Goal: Obtain resource: Download file/media

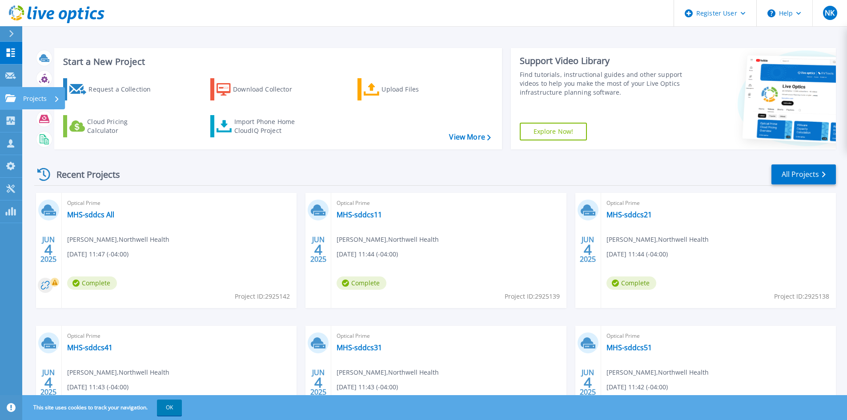
click at [12, 103] on link "Projects Projects" at bounding box center [11, 98] width 22 height 23
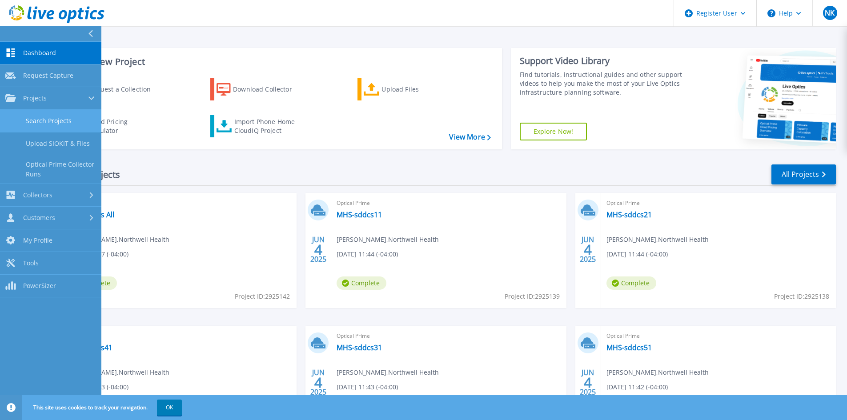
click at [50, 117] on link "Search Projects" at bounding box center [50, 121] width 101 height 23
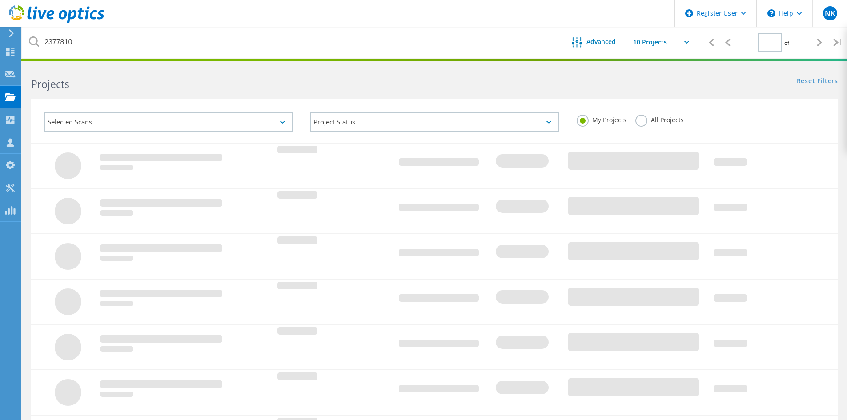
type input "1"
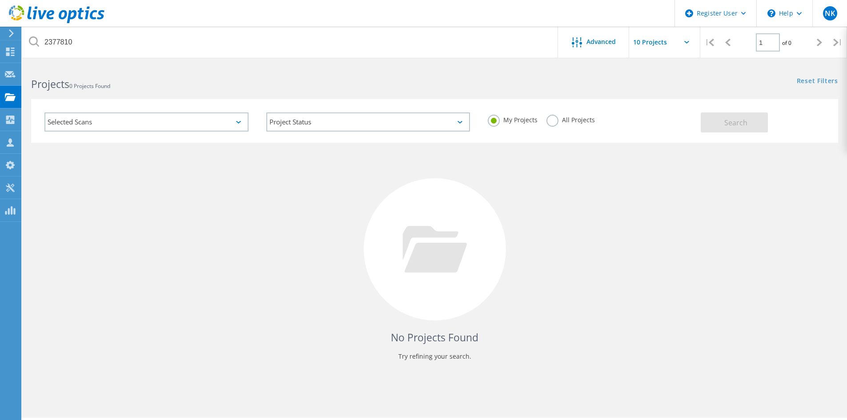
click at [552, 118] on label "All Projects" at bounding box center [571, 119] width 48 height 8
click at [0, 0] on input "All Projects" at bounding box center [0, 0] width 0 height 0
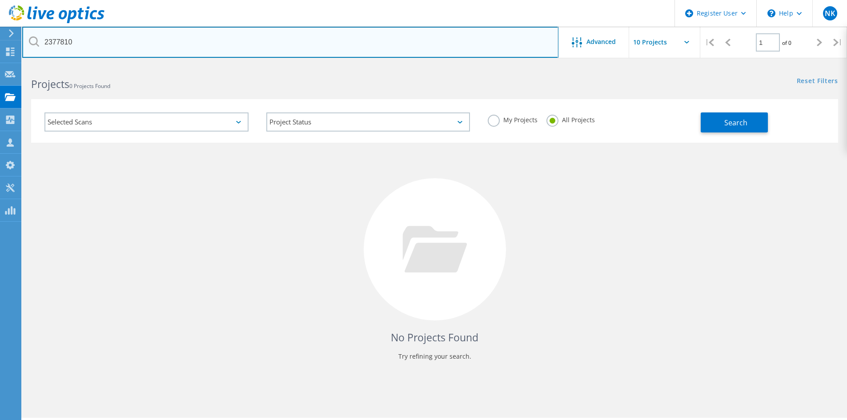
drag, startPoint x: 84, startPoint y: 44, endPoint x: -60, endPoint y: 30, distance: 144.8
click at [0, 30] on html "Register User \n Help Explore Helpful Articles Contact Support NK Dell User Nag…" at bounding box center [423, 222] width 847 height 445
paste input "3012021"
type input "3012021"
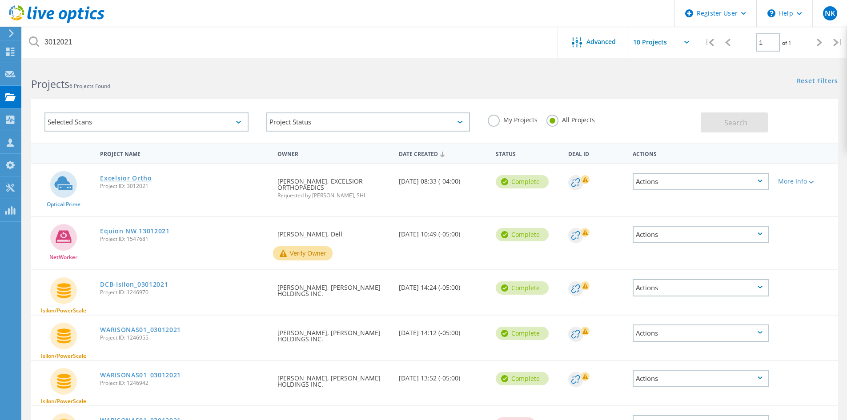
click at [115, 180] on link "Excelsior Ortho" at bounding box center [126, 178] width 52 height 6
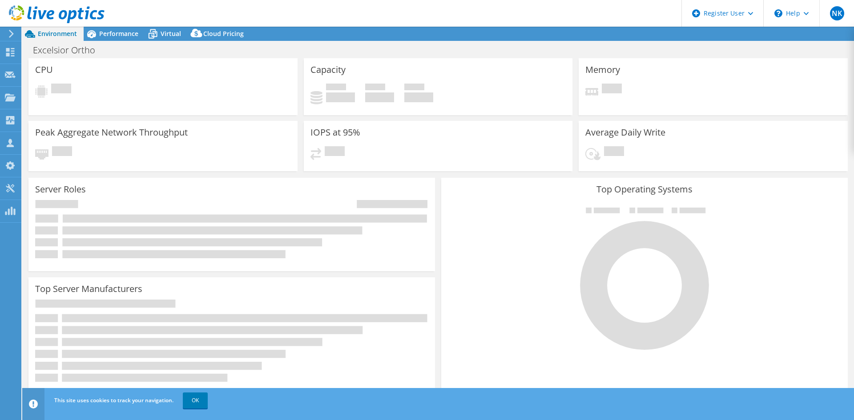
select select "USD"
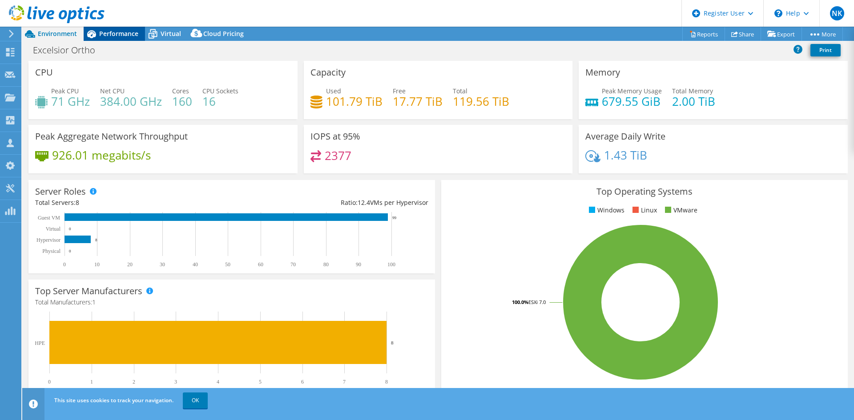
click at [105, 36] on span "Performance" at bounding box center [118, 33] width 39 height 8
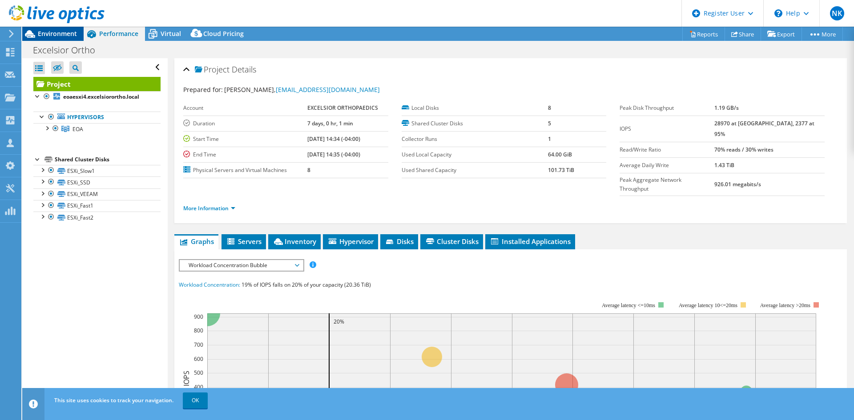
click at [58, 37] on span "Environment" at bounding box center [57, 33] width 39 height 8
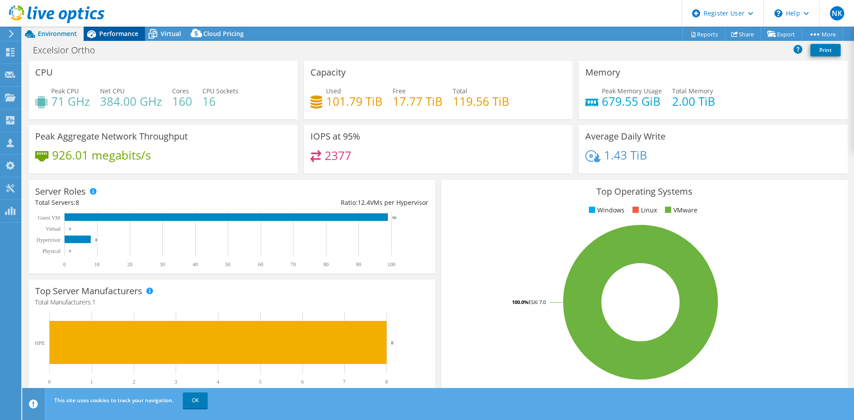
click at [109, 35] on span "Performance" at bounding box center [118, 33] width 39 height 8
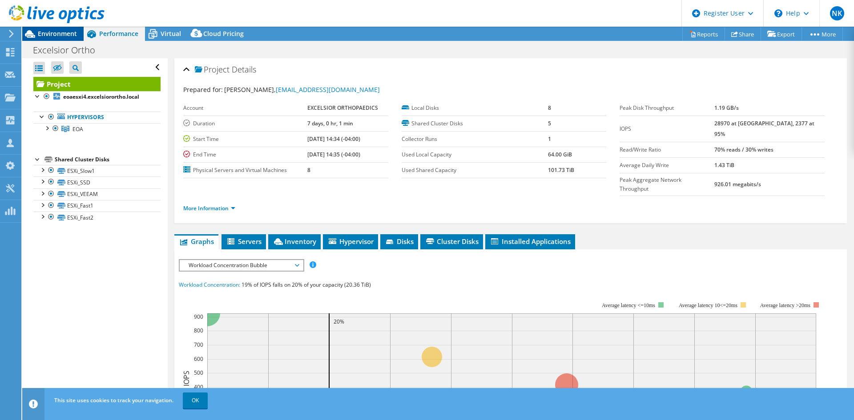
click at [45, 33] on span "Environment" at bounding box center [57, 33] width 39 height 8
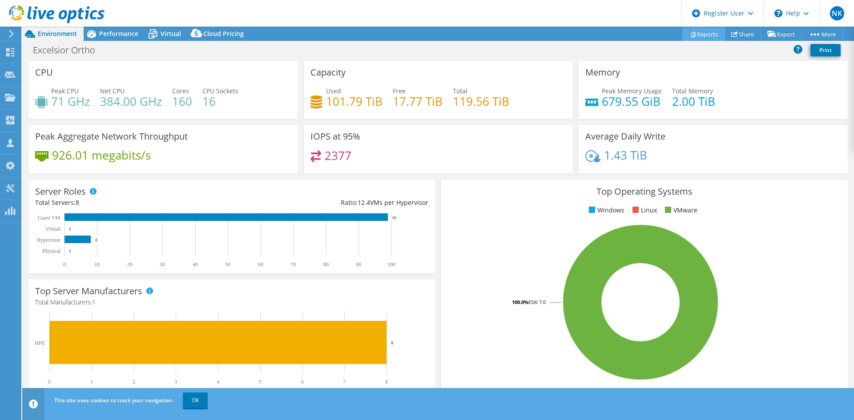
click at [697, 34] on link "Reports" at bounding box center [703, 34] width 43 height 14
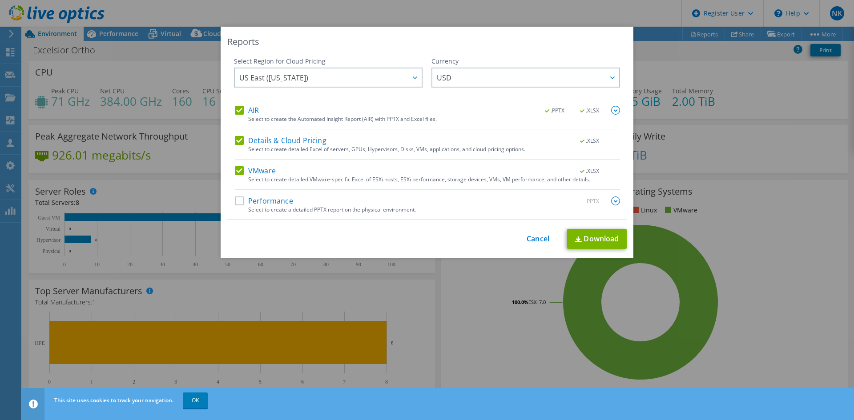
click at [529, 241] on link "Cancel" at bounding box center [538, 239] width 23 height 8
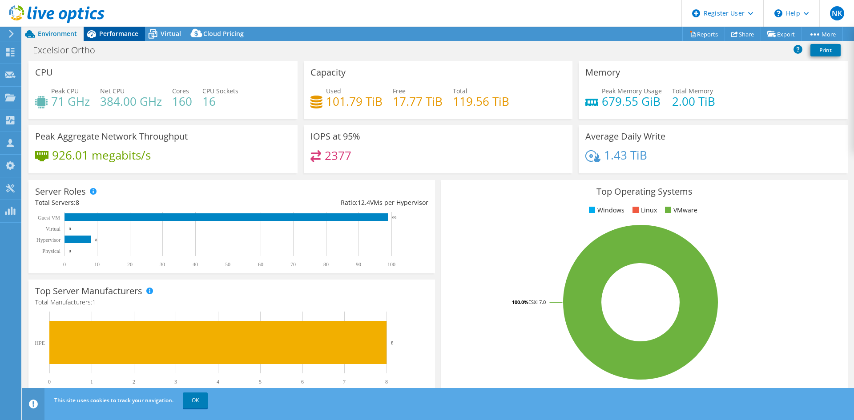
click at [132, 36] on span "Performance" at bounding box center [118, 33] width 39 height 8
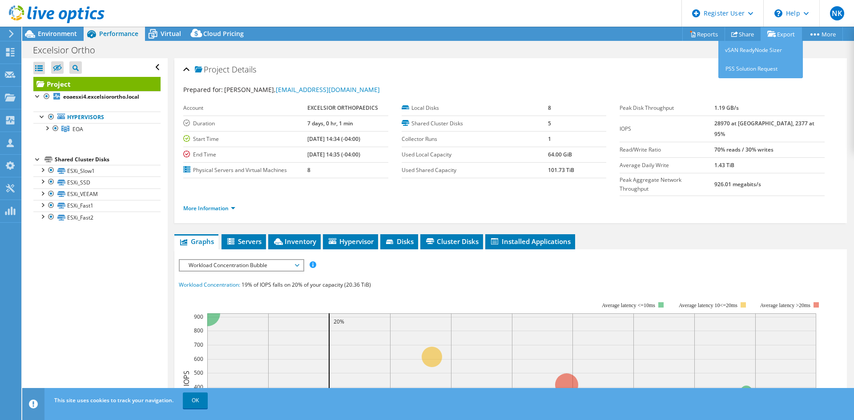
click at [783, 33] on link "Export" at bounding box center [781, 34] width 41 height 14
click at [783, 32] on link "Export" at bounding box center [781, 34] width 41 height 14
click at [748, 72] on link "PSS Solution Request" at bounding box center [760, 69] width 85 height 19
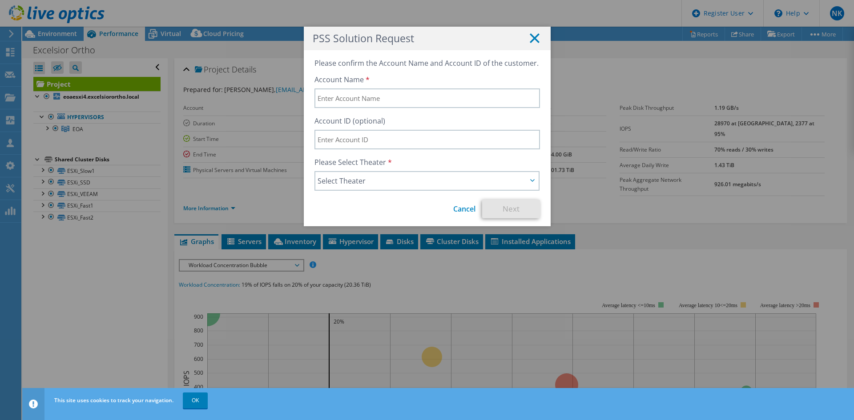
click at [535, 34] on line at bounding box center [534, 38] width 9 height 9
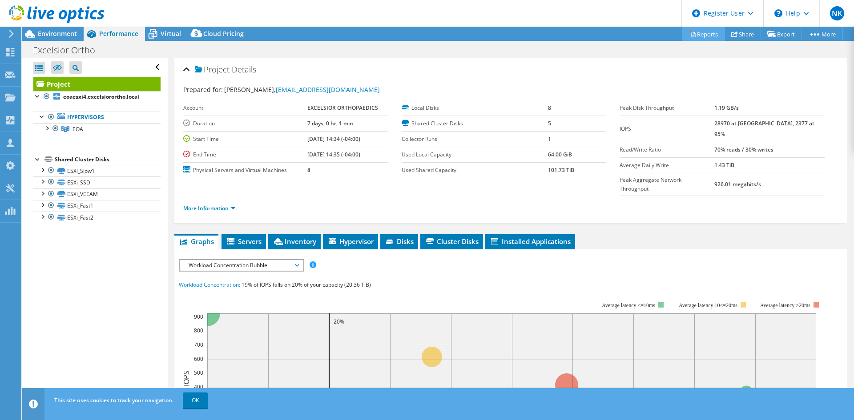
click at [700, 37] on link "Reports" at bounding box center [703, 34] width 43 height 14
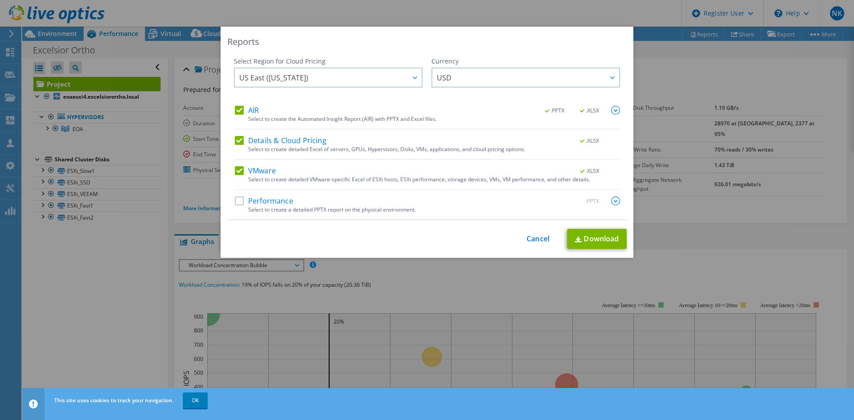
click at [235, 206] on div "Performance .PPTX" at bounding box center [427, 202] width 385 height 10
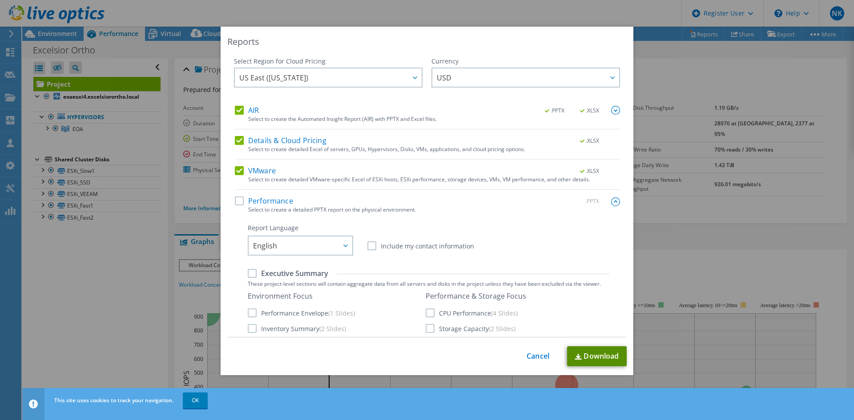
click at [594, 352] on link "Download" at bounding box center [597, 357] width 60 height 20
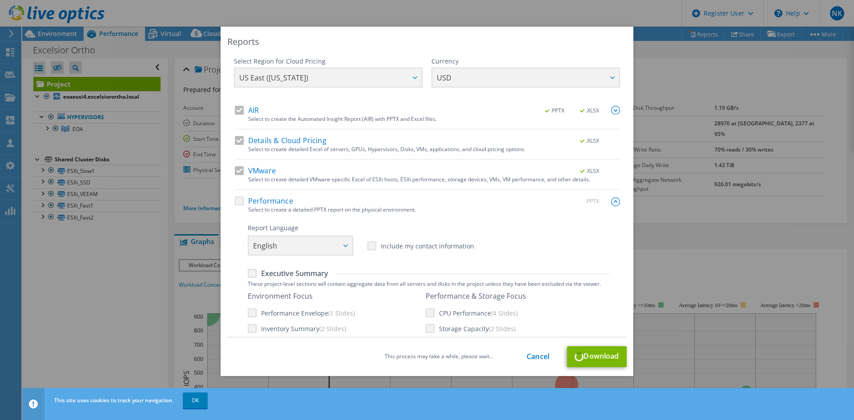
click at [594, 359] on div "This process may take a while, please wait... Cancel Download" at bounding box center [426, 357] width 399 height 21
click at [530, 353] on link "Cancel" at bounding box center [538, 357] width 23 height 8
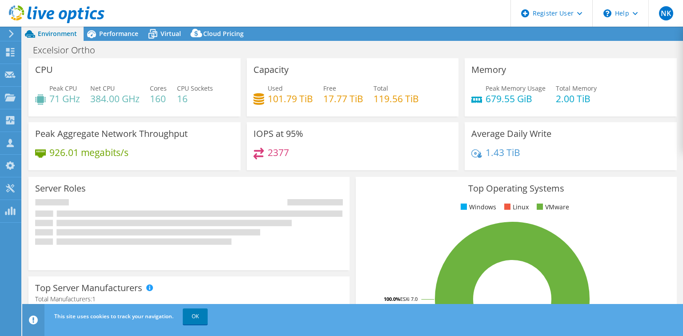
select select "USD"
